Goal: Information Seeking & Learning: Learn about a topic

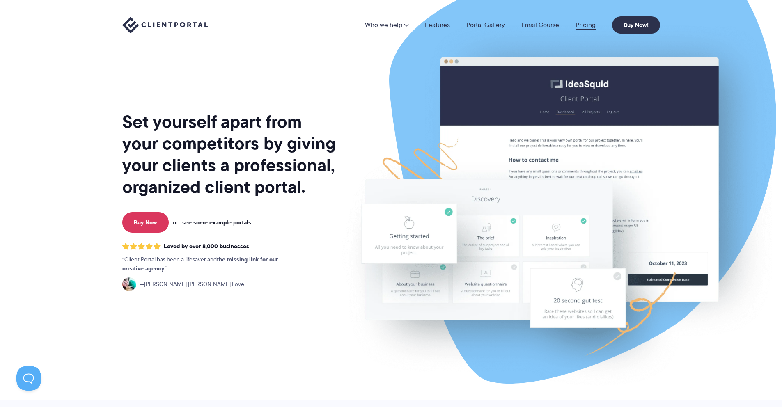
click at [584, 26] on link "Pricing" at bounding box center [585, 25] width 20 height 7
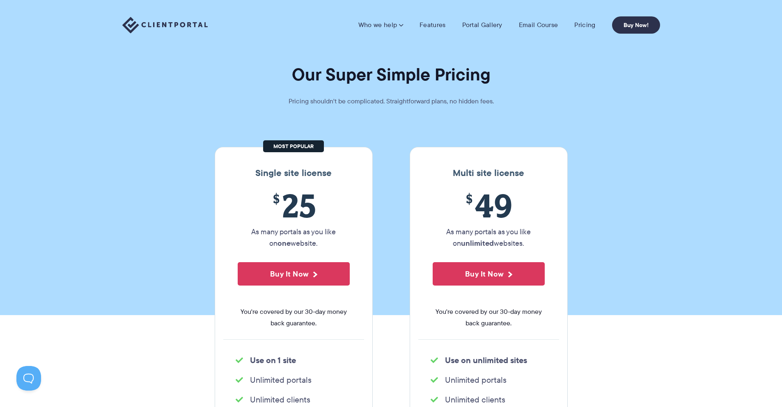
click at [175, 17] on img at bounding box center [164, 25] width 85 height 17
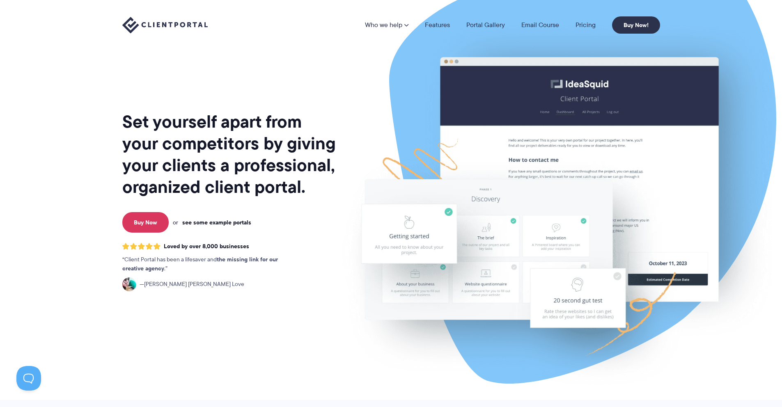
click at [225, 221] on link "see some example portals" at bounding box center [216, 222] width 69 height 7
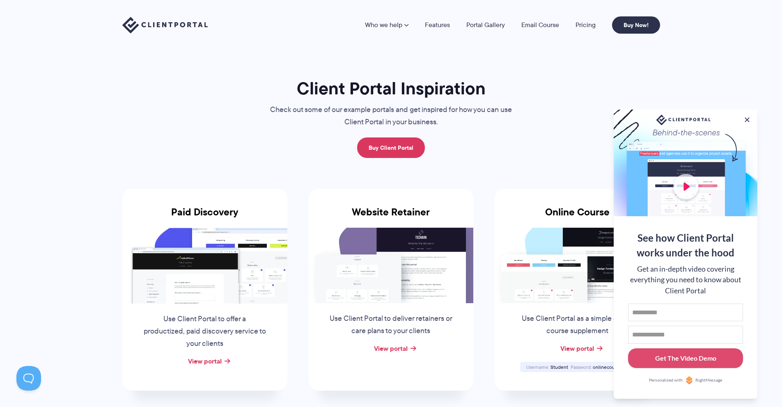
drag, startPoint x: 701, startPoint y: 83, endPoint x: 692, endPoint y: 83, distance: 8.6
click at [746, 119] on button at bounding box center [747, 120] width 10 height 10
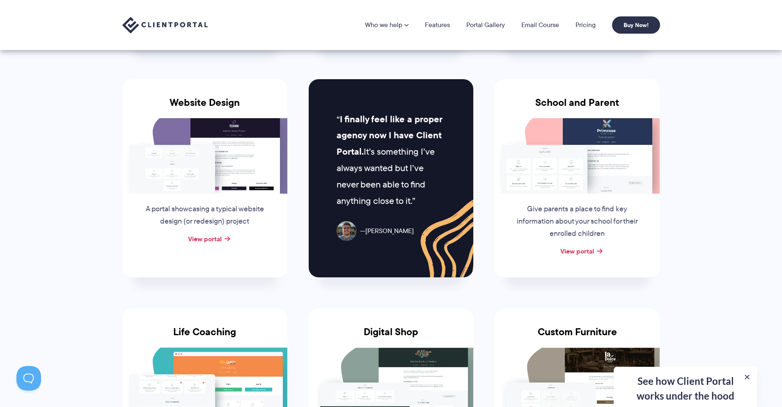
scroll to position [333, 0]
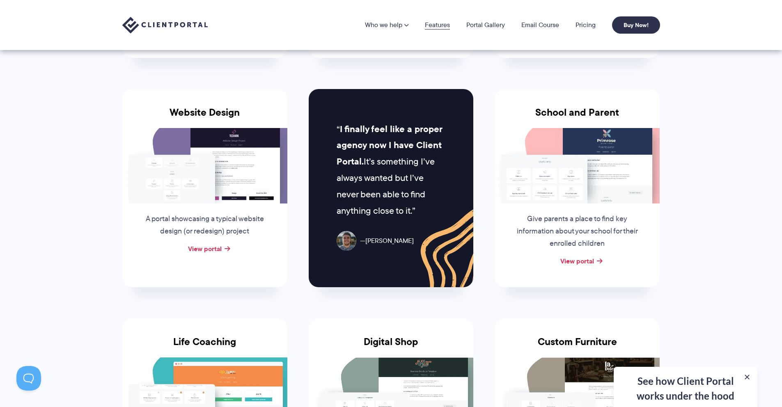
click at [439, 27] on link "Features" at bounding box center [437, 25] width 25 height 7
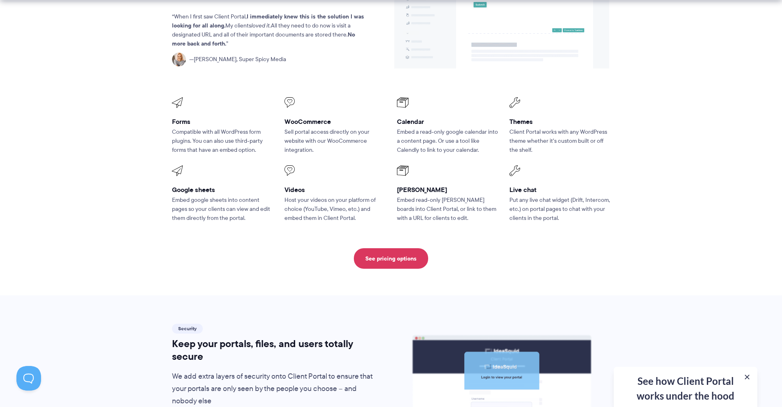
scroll to position [1156, 0]
